Goal: Answer question/provide support

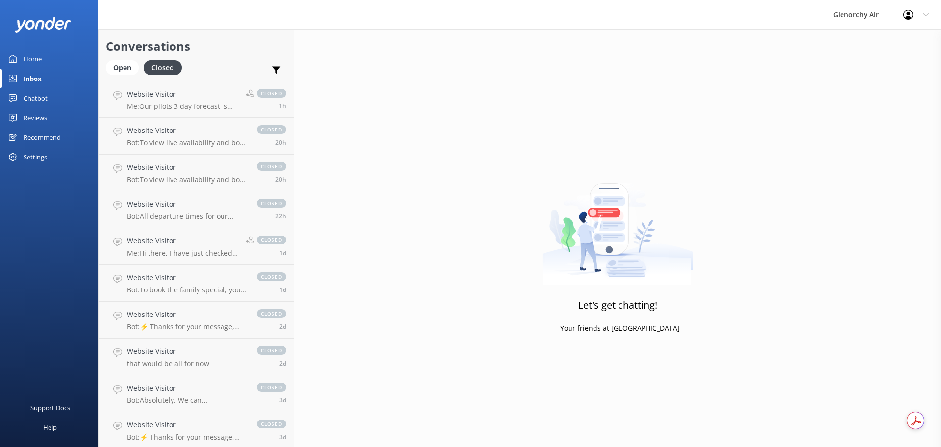
click at [37, 63] on div "Home" at bounding box center [33, 59] width 18 height 20
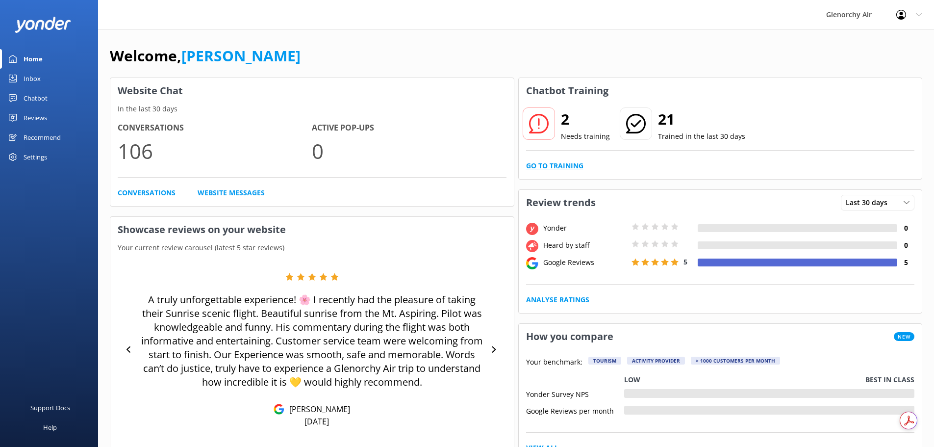
click at [564, 161] on link "Go to Training" at bounding box center [554, 165] width 57 height 11
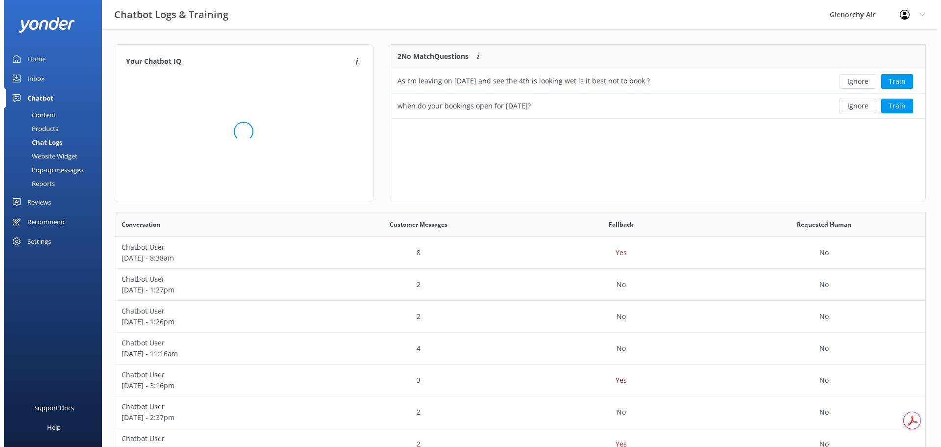
scroll to position [336, 804]
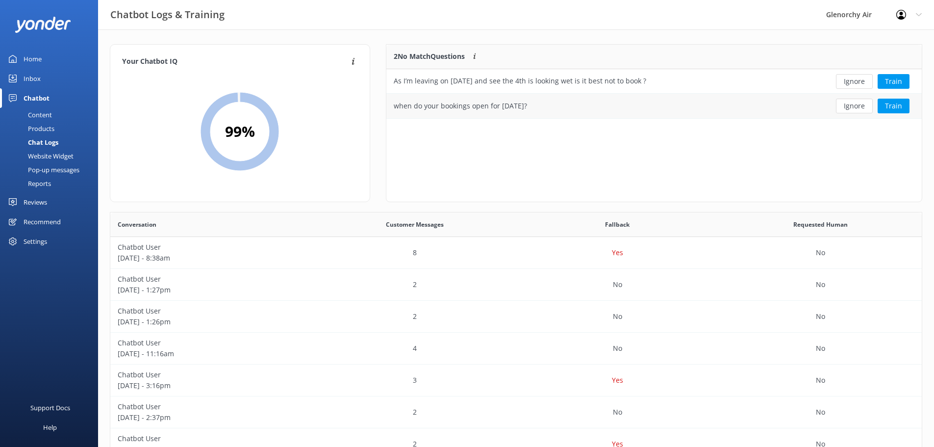
click at [527, 103] on div "when do your bookings open for [DATE]?" at bounding box center [460, 105] width 133 height 11
click at [890, 108] on button "Train" at bounding box center [893, 106] width 32 height 15
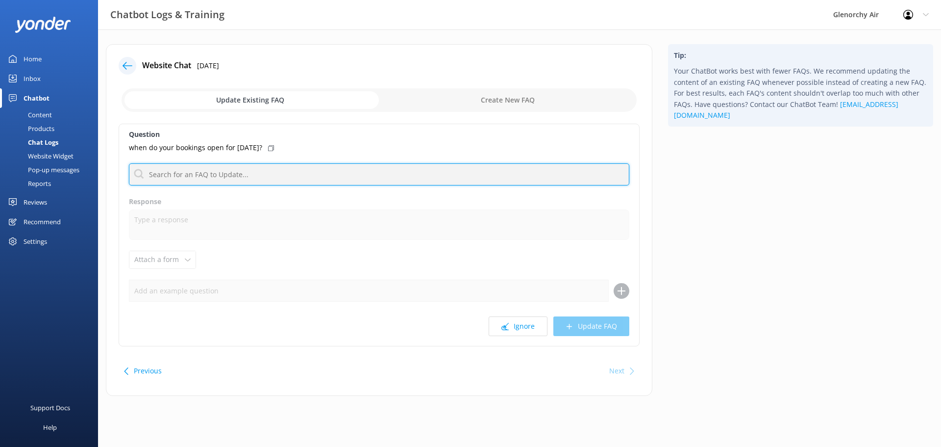
click at [202, 182] on input "text" at bounding box center [379, 174] width 501 height 22
type input "contact"
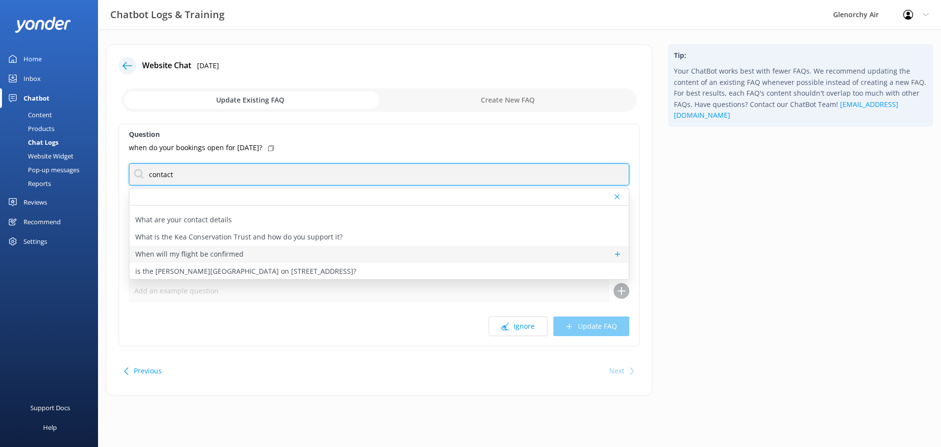
scroll to position [64, 0]
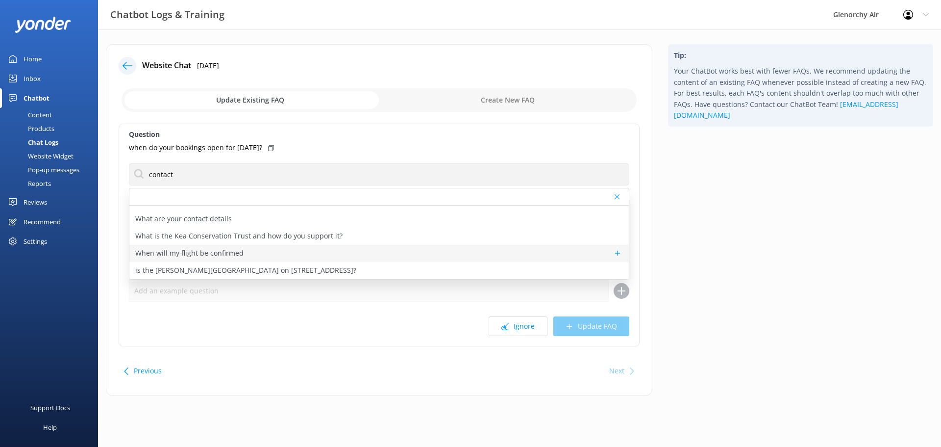
click at [229, 248] on p "When will my flight be confirmed" at bounding box center [189, 253] width 108 height 11
type textarea "Please call us on [PHONE_NUMBER] hour before your scheduled flight time on the …"
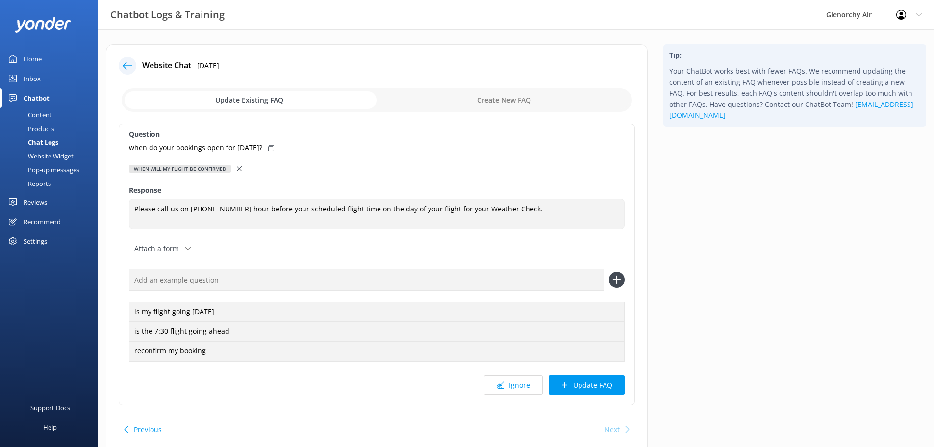
click at [241, 167] on icon at bounding box center [239, 168] width 5 height 5
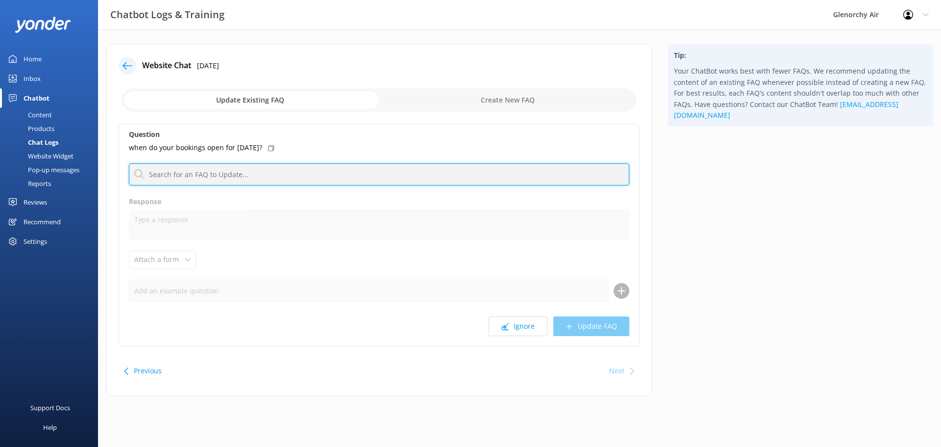
click at [226, 169] on input "text" at bounding box center [379, 174] width 501 height 22
type input "agent"
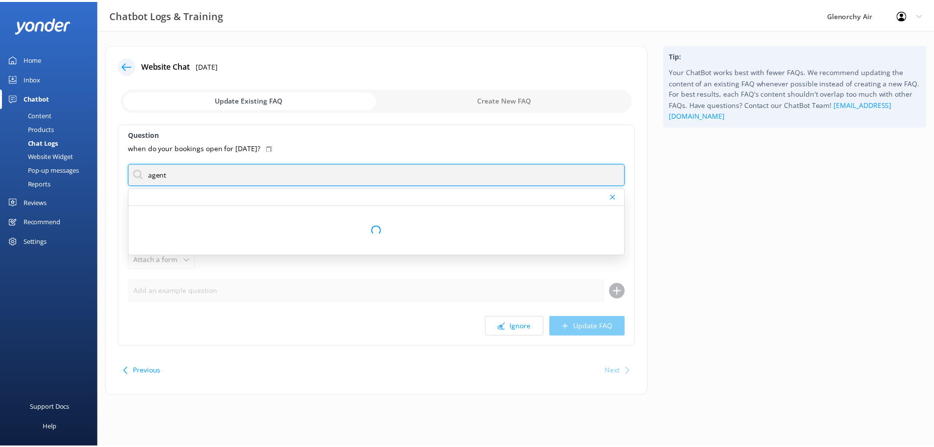
scroll to position [0, 0]
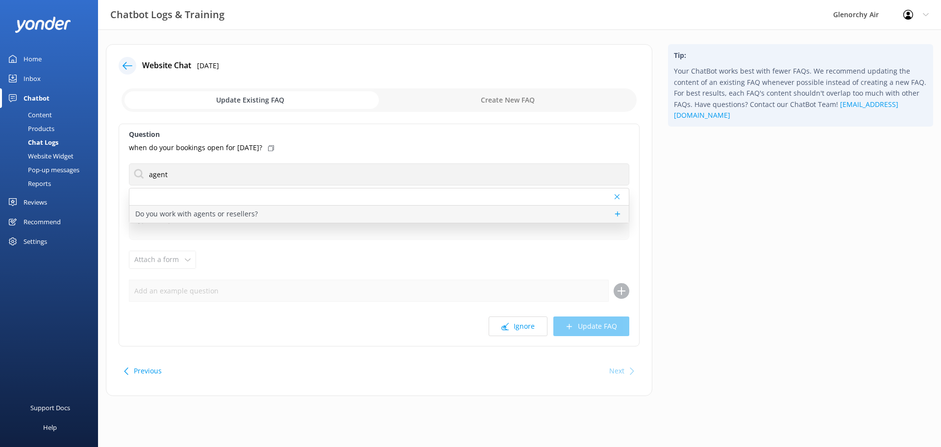
click at [198, 212] on p "Do you work with agents or resellers?" at bounding box center [196, 213] width 123 height 11
type textarea "Looking to work with us, please visit [DOMAIN_NAME][URL] and complete our agent…"
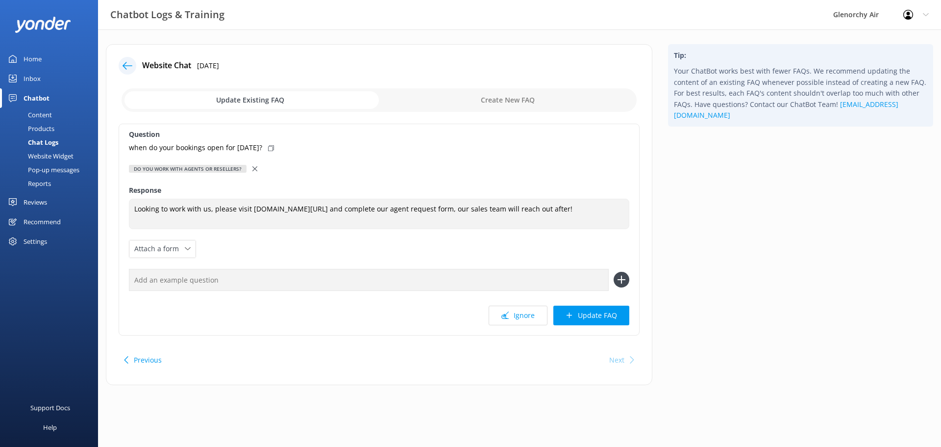
click at [254, 168] on use at bounding box center [254, 168] width 5 height 5
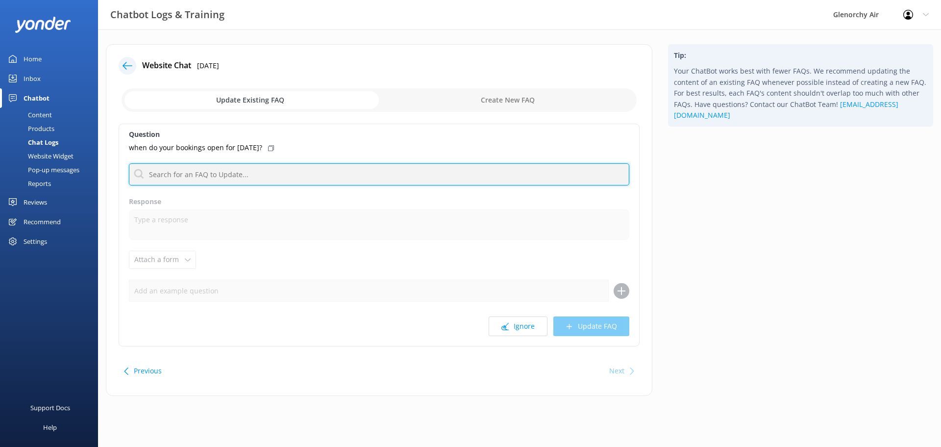
click at [223, 167] on input "text" at bounding box center [379, 174] width 501 height 22
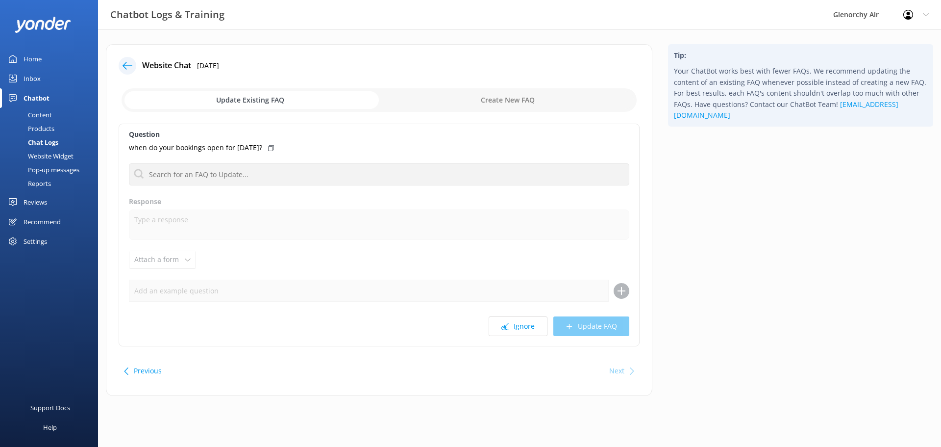
click at [476, 100] on input "checkbox" at bounding box center [379, 100] width 515 height 24
checkbox input "true"
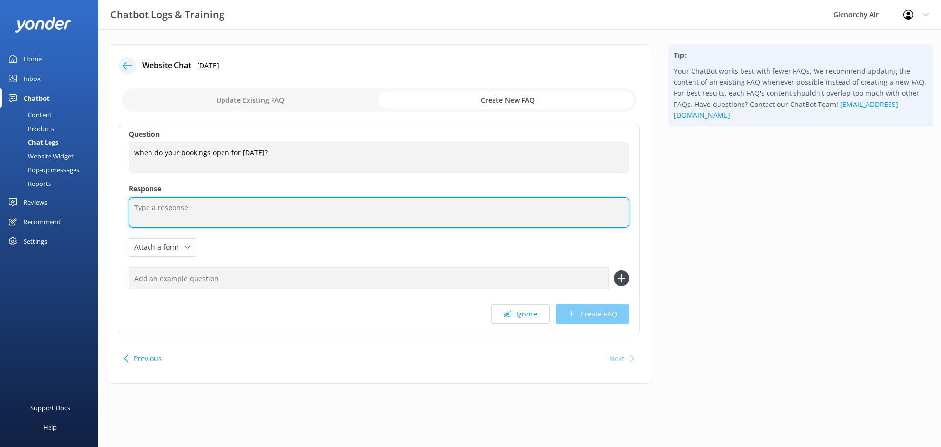
click at [149, 211] on textarea at bounding box center [379, 212] width 501 height 30
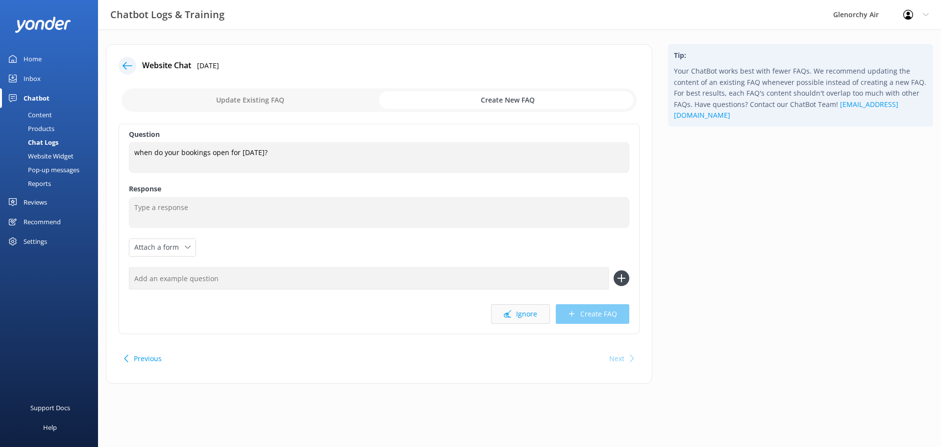
click at [525, 312] on button "Ignore" at bounding box center [520, 314] width 59 height 20
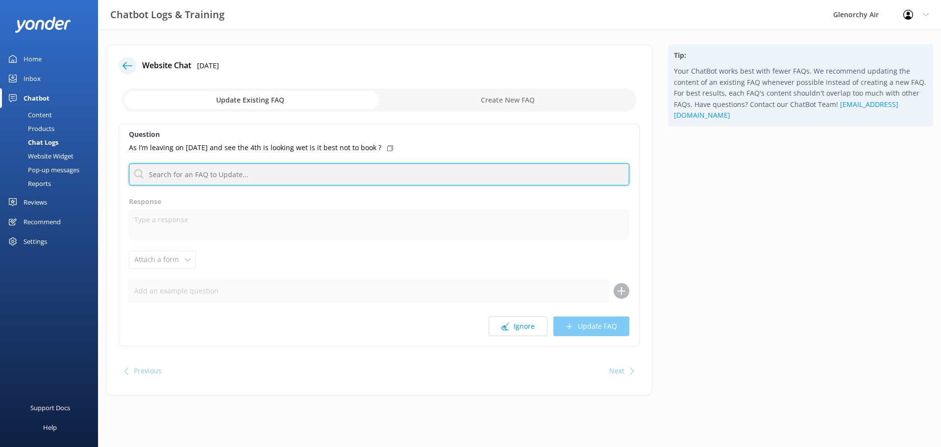
click at [217, 173] on input "text" at bounding box center [379, 174] width 501 height 22
type input "weather"
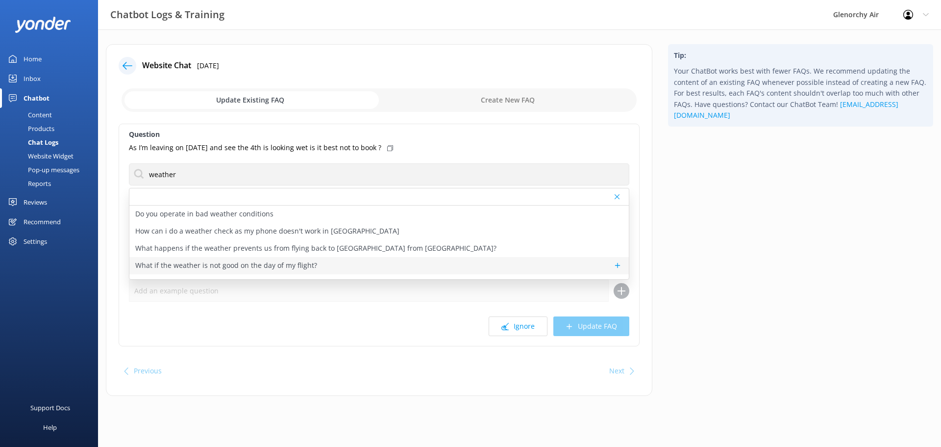
click at [313, 265] on div "What if the weather is not good on the day of my flight?" at bounding box center [379, 265] width 500 height 17
type textarea "Our pilots will always look at the forecast for the full duration of your trip …"
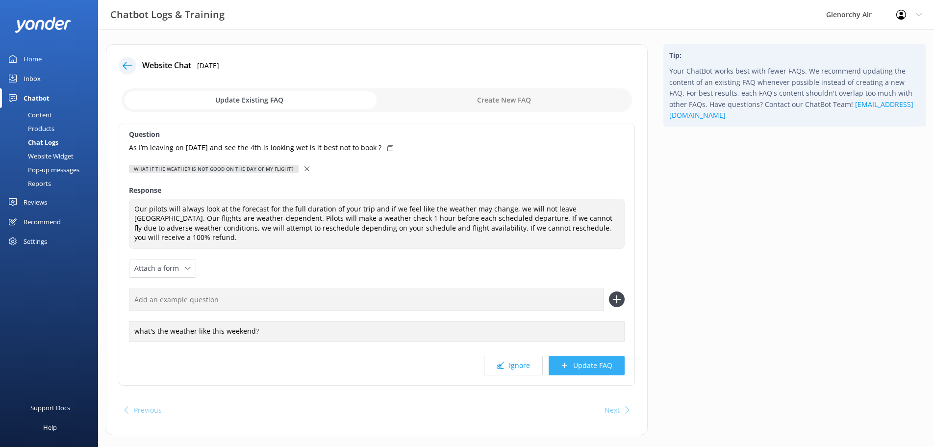
click at [568, 361] on icon at bounding box center [564, 364] width 7 height 7
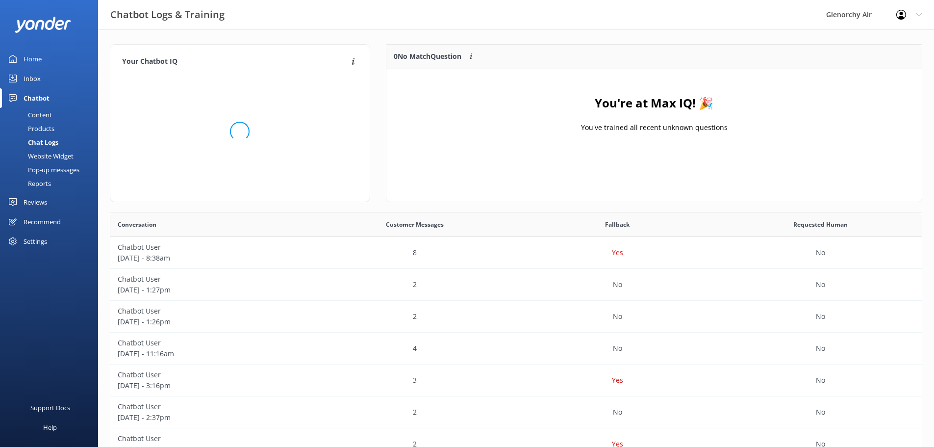
scroll to position [336, 804]
